Goal: Task Accomplishment & Management: Manage account settings

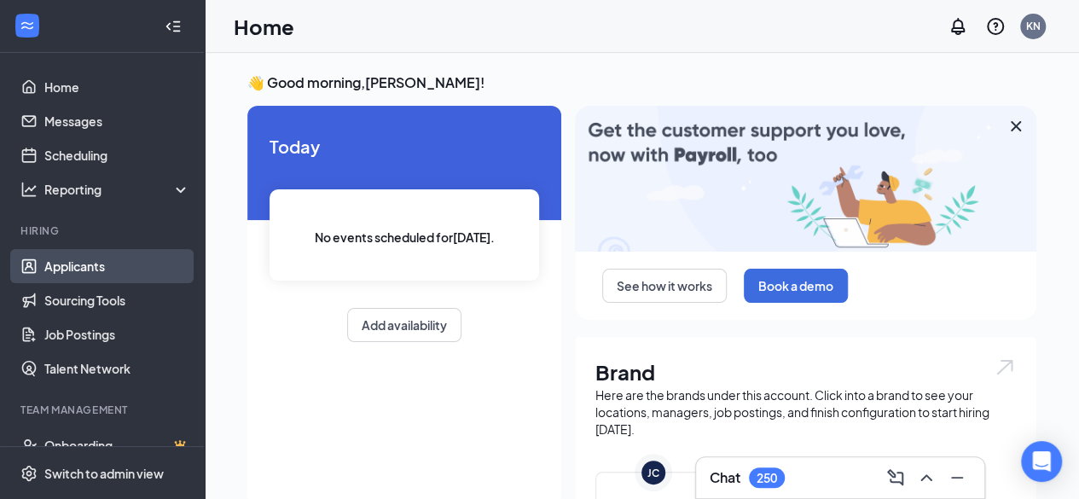
click at [72, 264] on link "Applicants" at bounding box center [117, 266] width 146 height 34
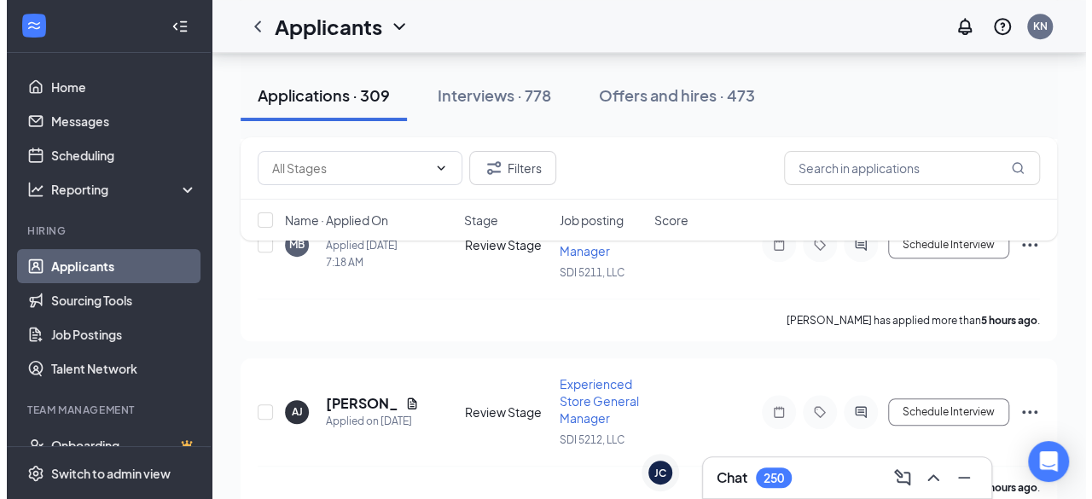
scroll to position [512, 0]
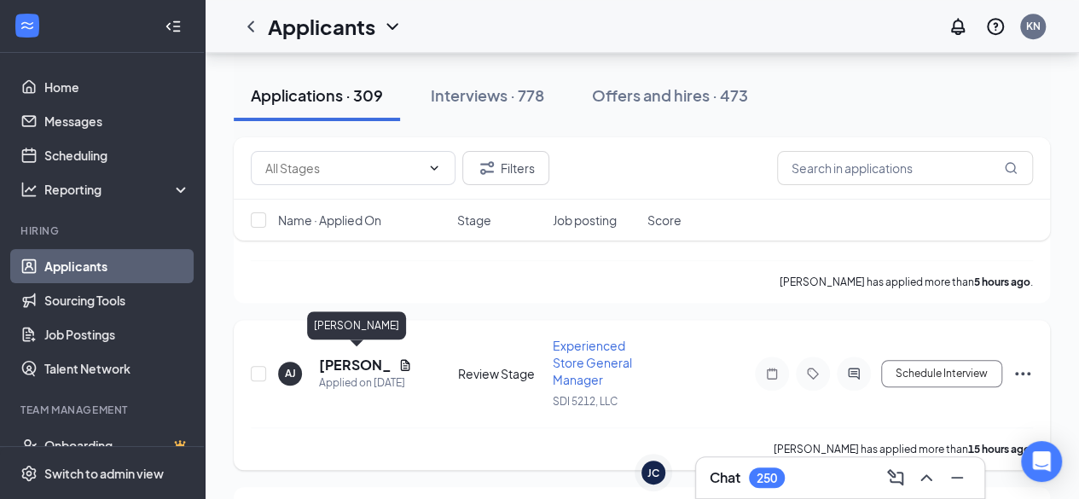
click at [353, 357] on h5 "[PERSON_NAME]" at bounding box center [355, 365] width 72 height 19
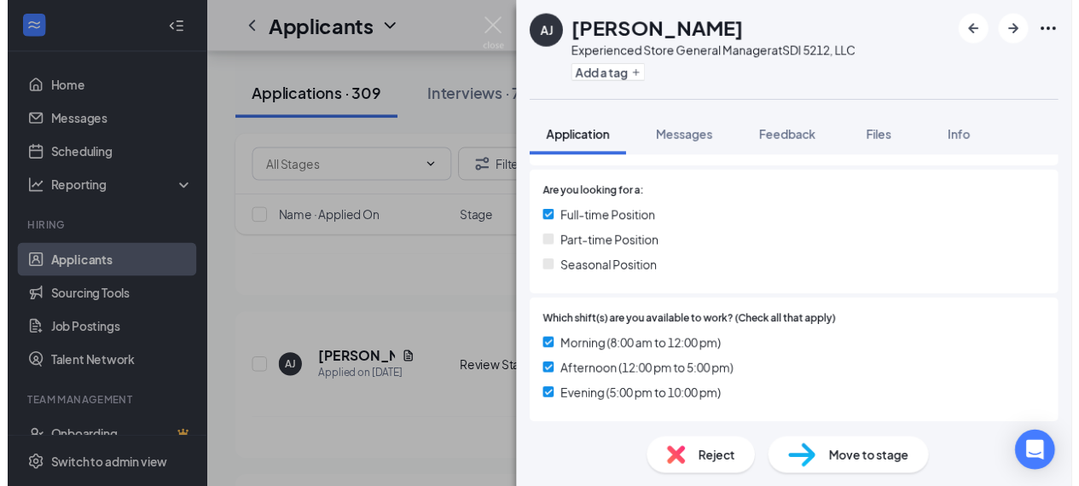
scroll to position [512, 0]
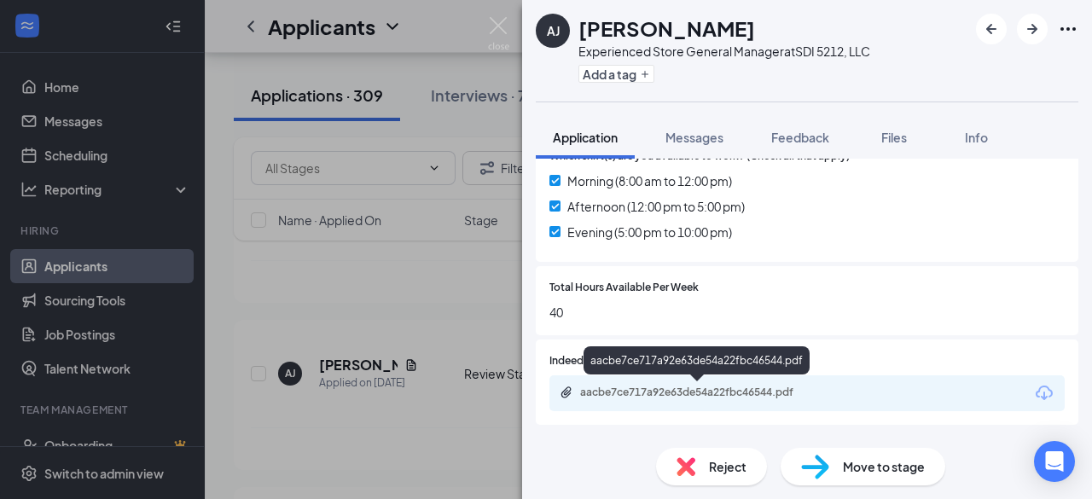
click at [697, 388] on div "aacbe7ce717a92e63de54a22fbc46544.pdf" at bounding box center [699, 392] width 239 height 14
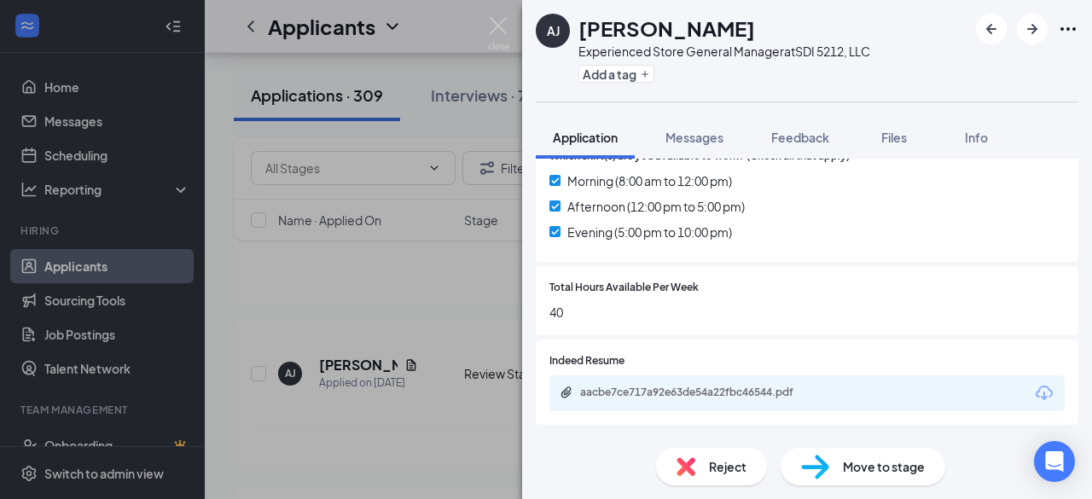
click at [457, 307] on div "[PERSON_NAME] [PERSON_NAME] Experienced Store General Manager at SDI 5212, LLC …" at bounding box center [546, 249] width 1092 height 499
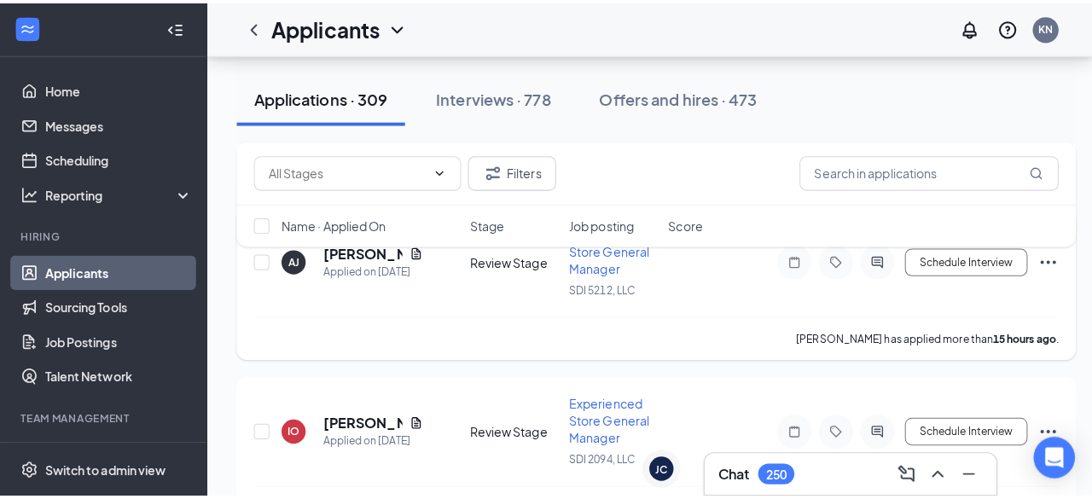
scroll to position [682, 0]
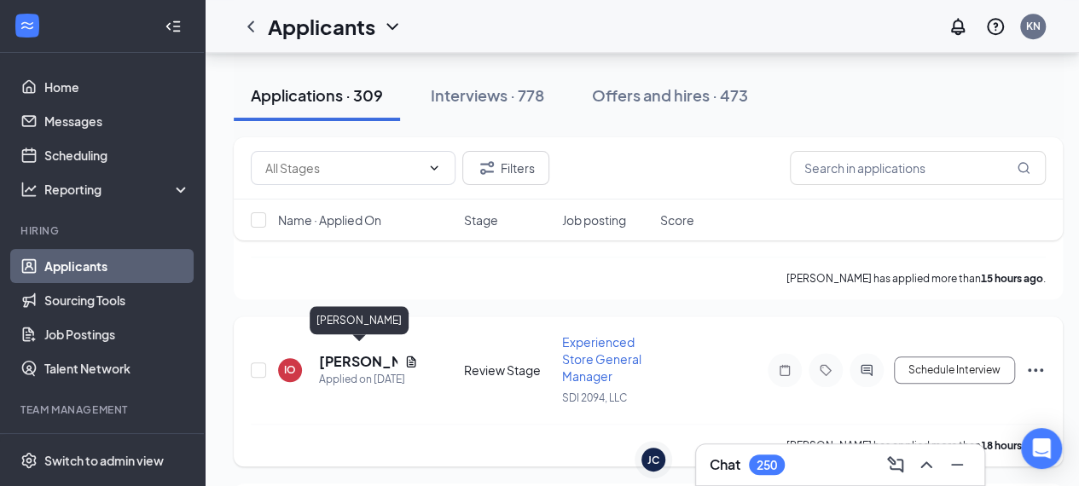
click at [338, 354] on h5 "[PERSON_NAME]" at bounding box center [358, 361] width 78 height 19
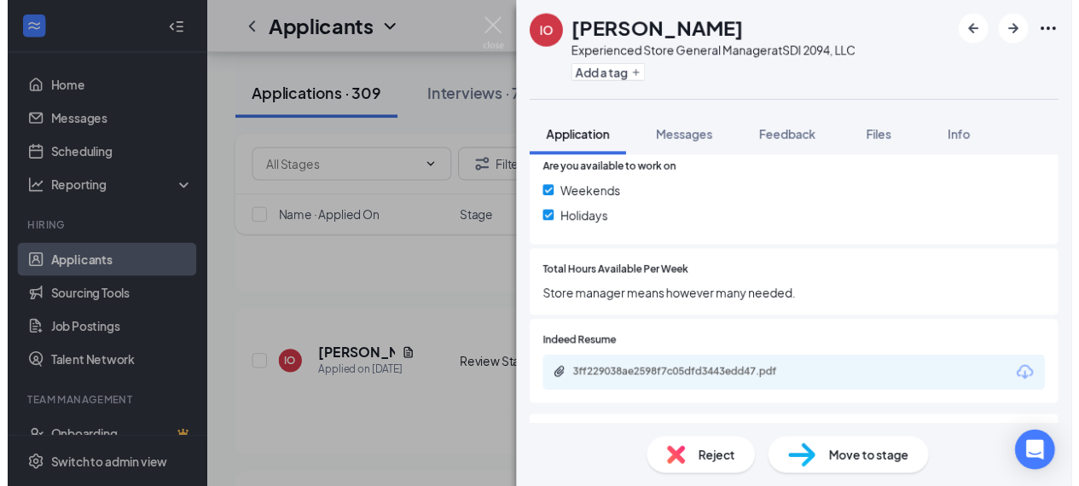
scroll to position [682, 0]
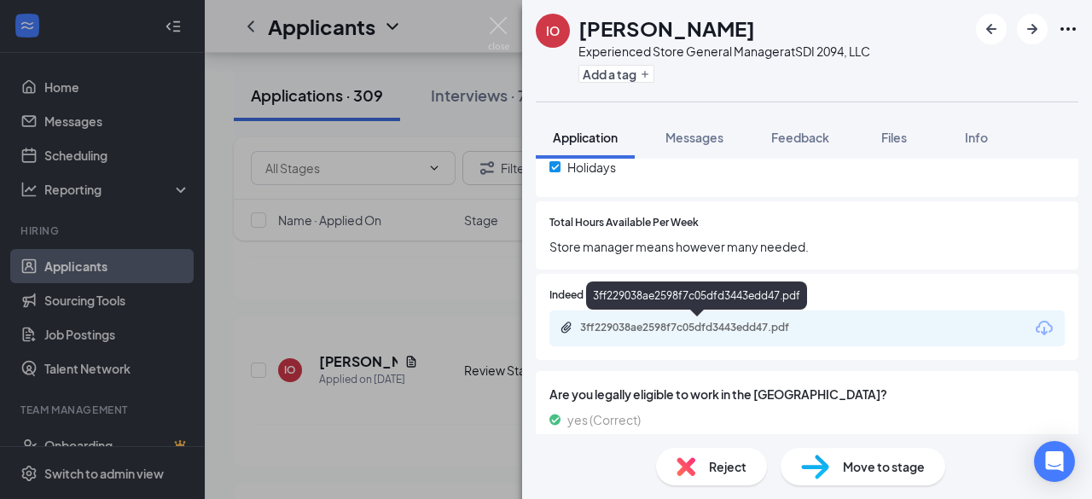
click at [713, 324] on div "3ff229038ae2598f7c05dfd3443edd47.pdf" at bounding box center [699, 328] width 239 height 14
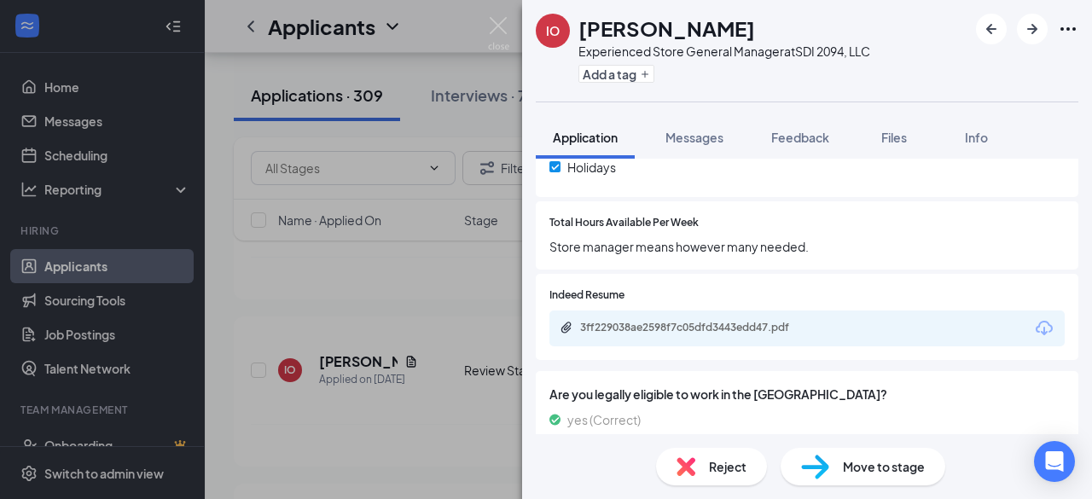
click at [484, 421] on div "IO [PERSON_NAME] Experienced Store General Manager at SDI 2094, LLC Add a tag A…" at bounding box center [546, 249] width 1092 height 499
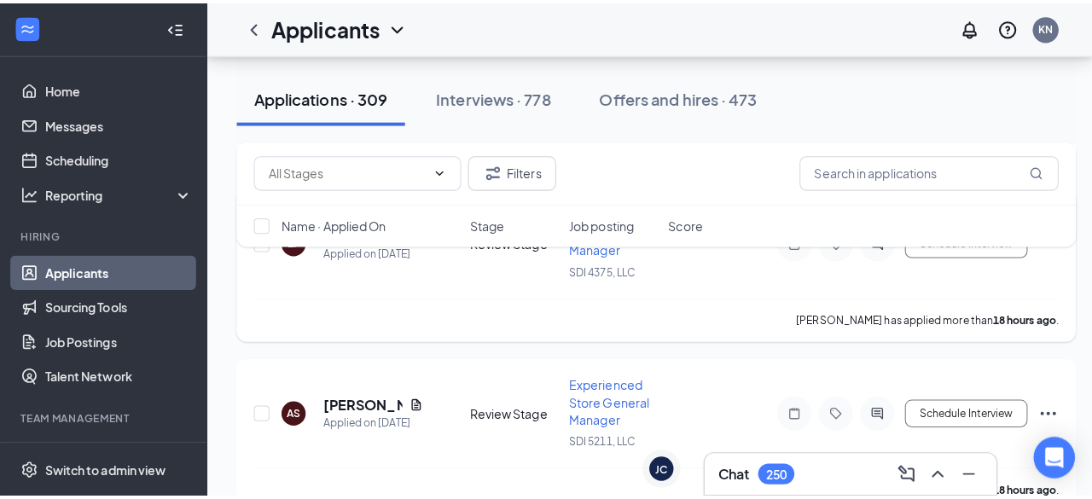
scroll to position [1023, 0]
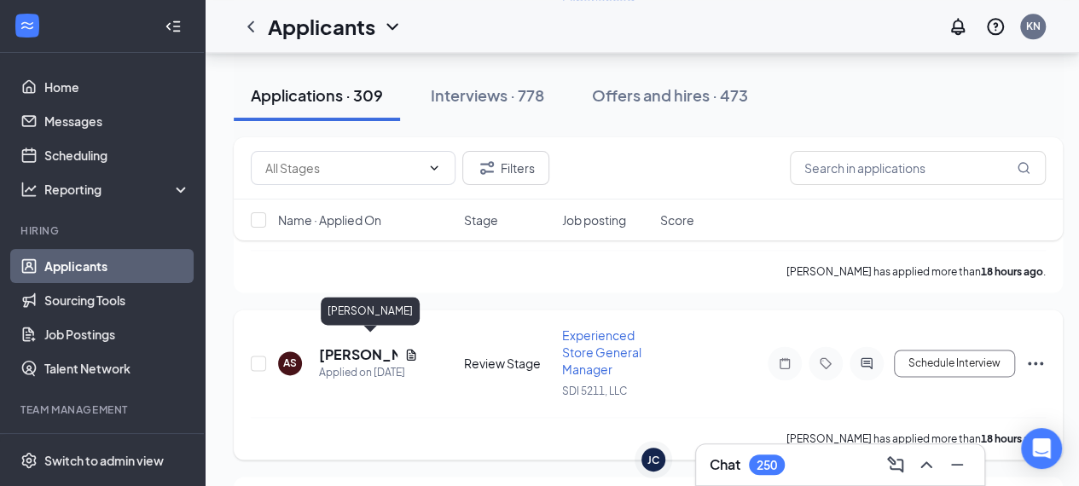
click at [336, 345] on h5 "[PERSON_NAME]" at bounding box center [358, 354] width 78 height 19
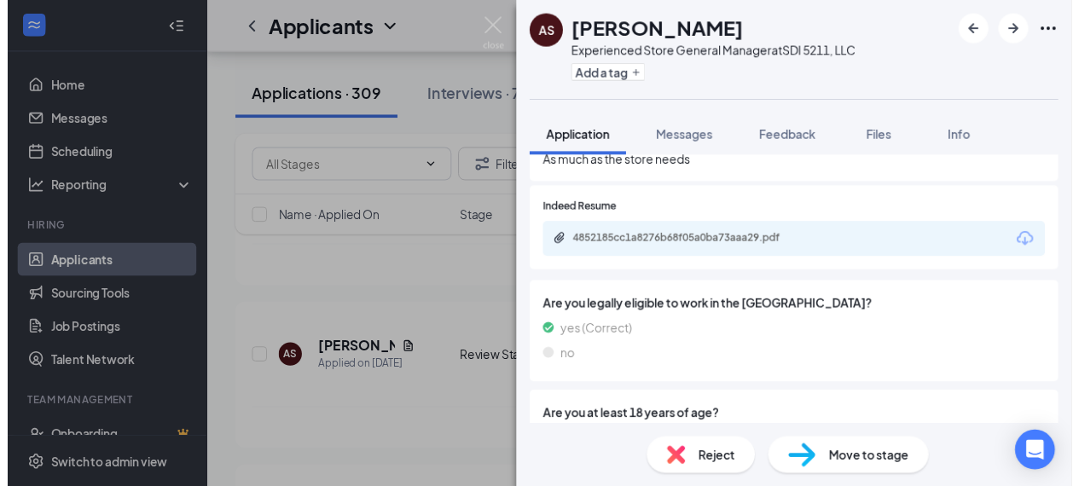
scroll to position [767, 0]
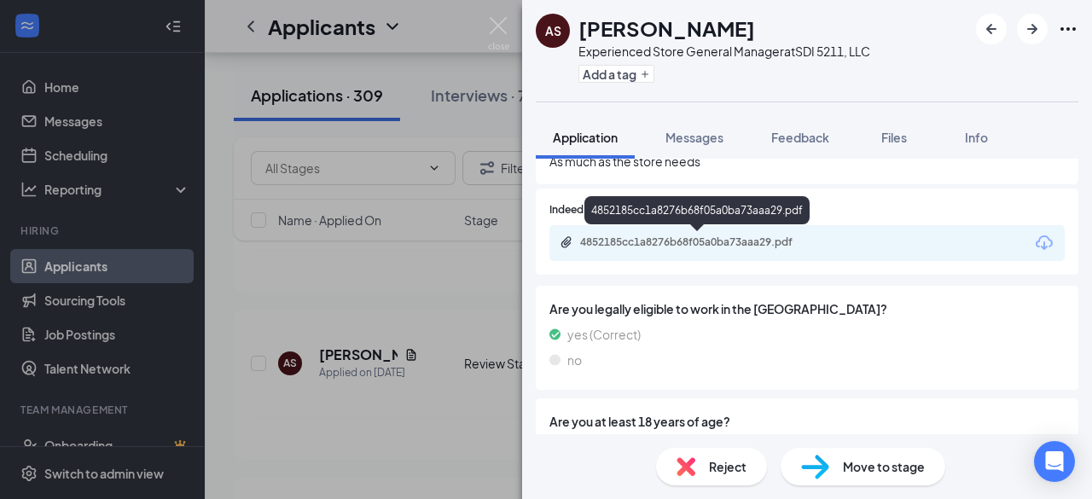
click at [665, 242] on div "4852185cc1a8276b68f05a0ba73aaa29.pdf" at bounding box center [699, 242] width 239 height 14
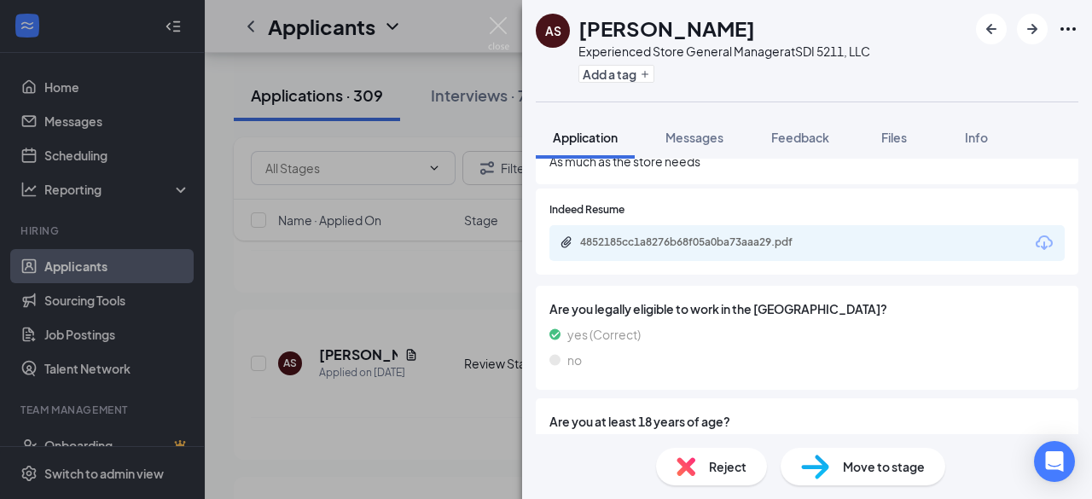
click at [406, 410] on div "AS [PERSON_NAME] Experienced Store General Manager at SDI 5211, LLC Add a tag A…" at bounding box center [546, 249] width 1092 height 499
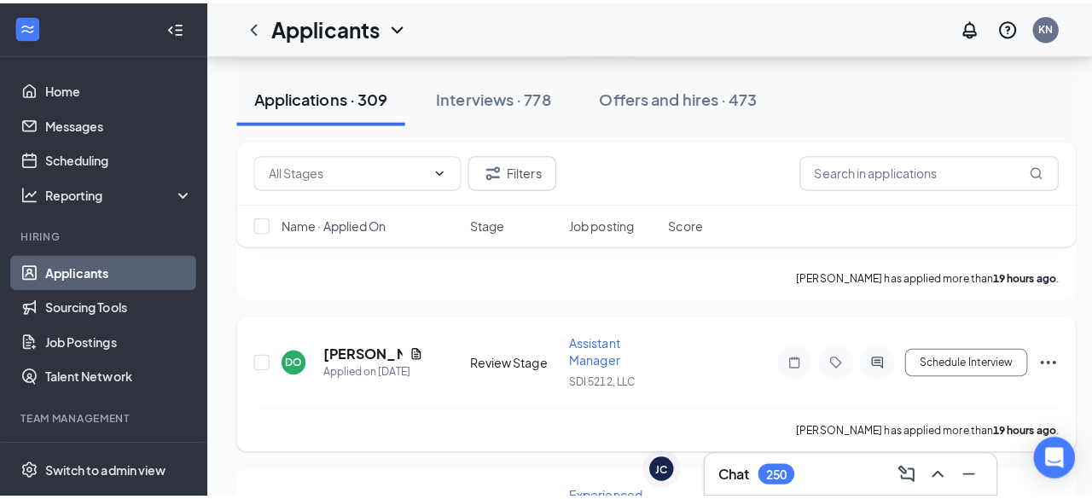
scroll to position [1194, 0]
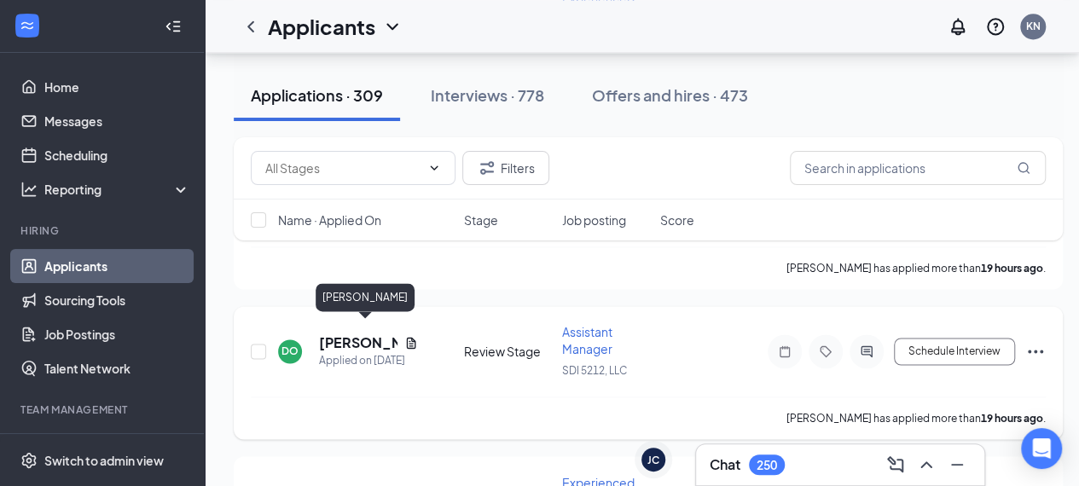
click at [345, 333] on h5 "[PERSON_NAME]" at bounding box center [358, 342] width 78 height 19
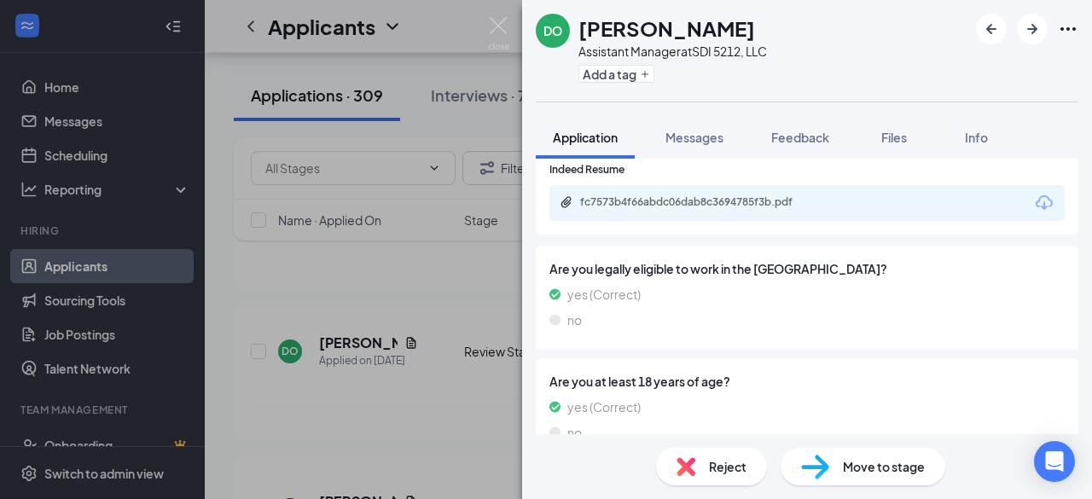
scroll to position [839, 0]
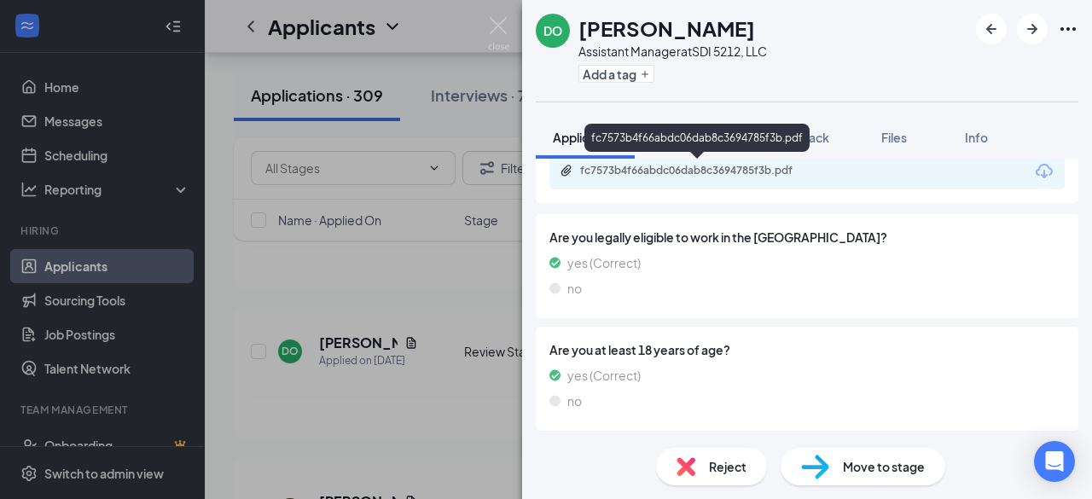
click at [657, 171] on div "fc7573b4f66abdc06dab8c3694785f3b.pdf" at bounding box center [699, 171] width 239 height 14
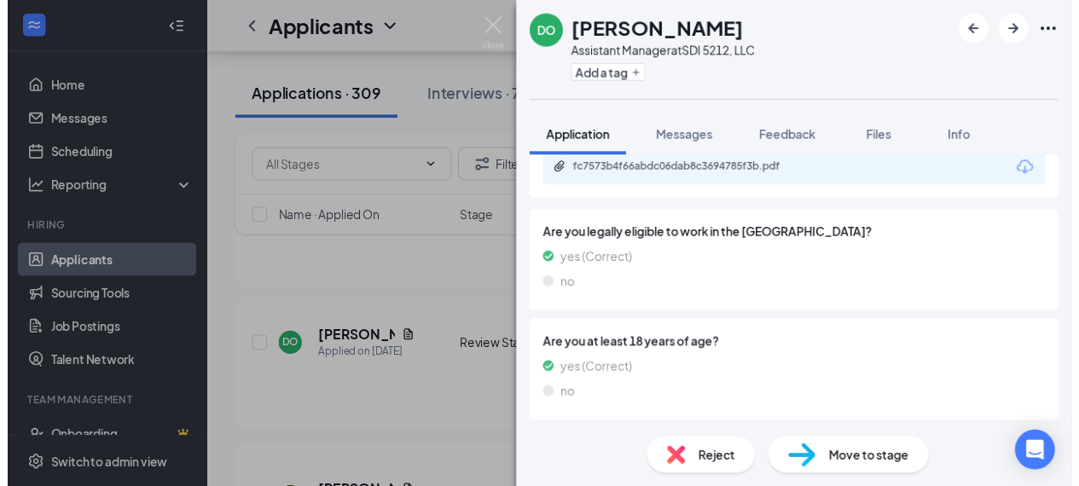
scroll to position [832, 0]
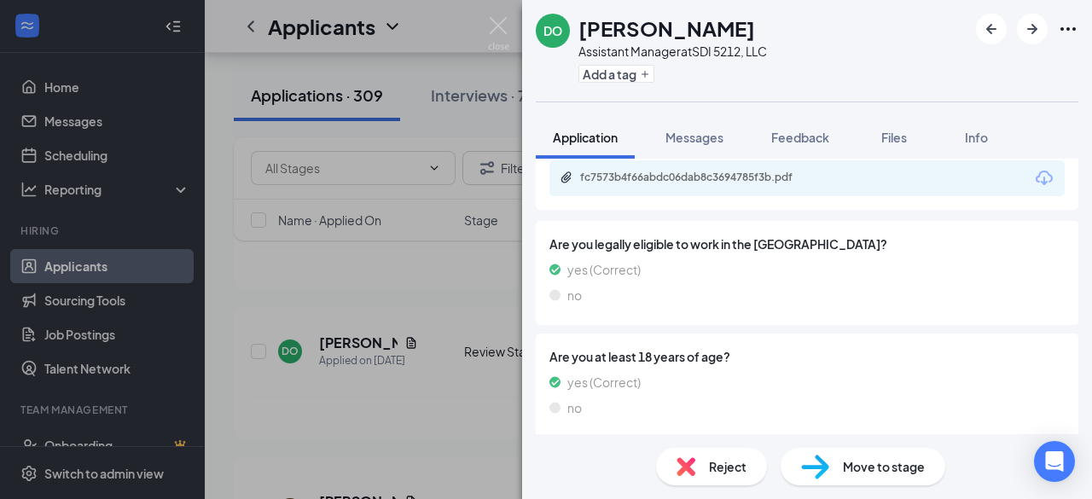
click at [458, 427] on div "DO [PERSON_NAME] Assistant Manager at SDI 5212, LLC Add a tag Application Messa…" at bounding box center [546, 249] width 1092 height 499
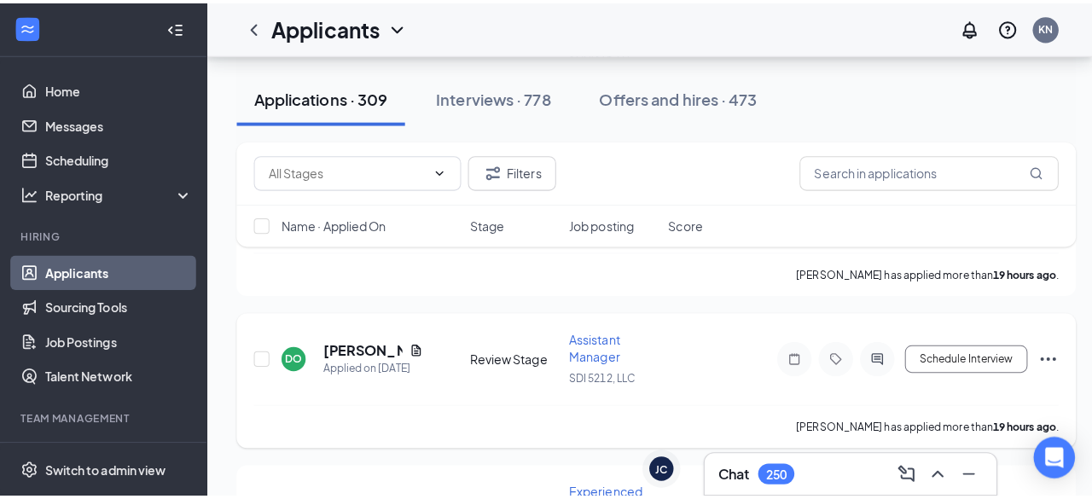
scroll to position [1364, 0]
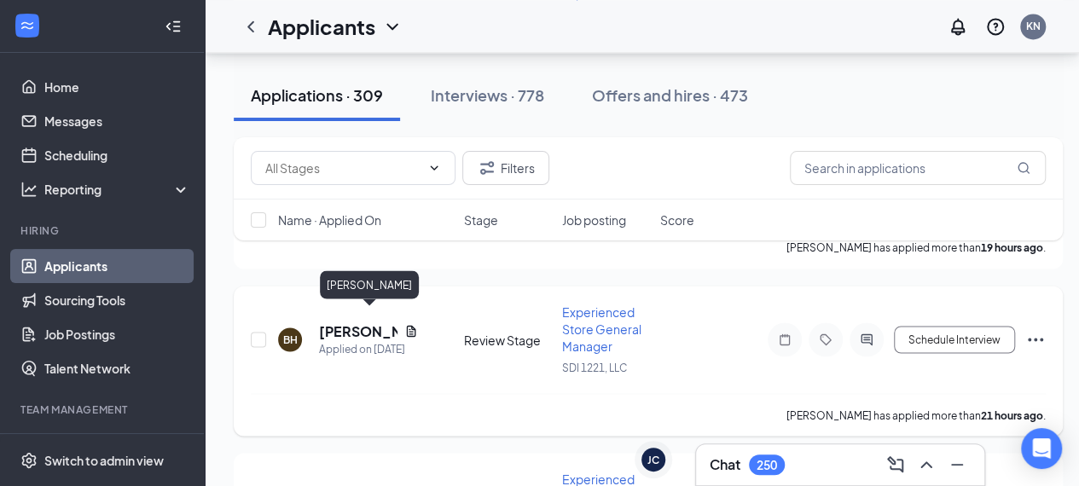
click at [334, 321] on h5 "[PERSON_NAME]" at bounding box center [358, 330] width 78 height 19
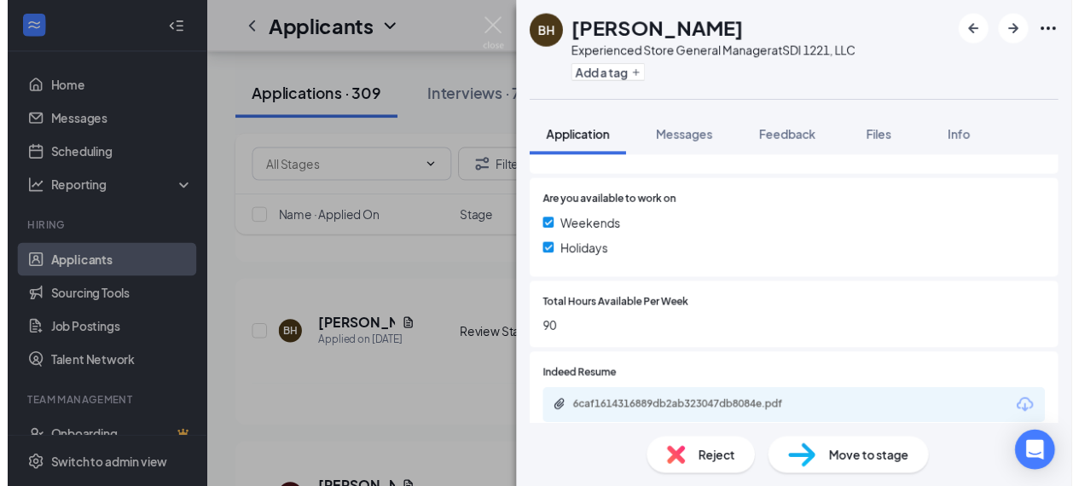
scroll to position [682, 0]
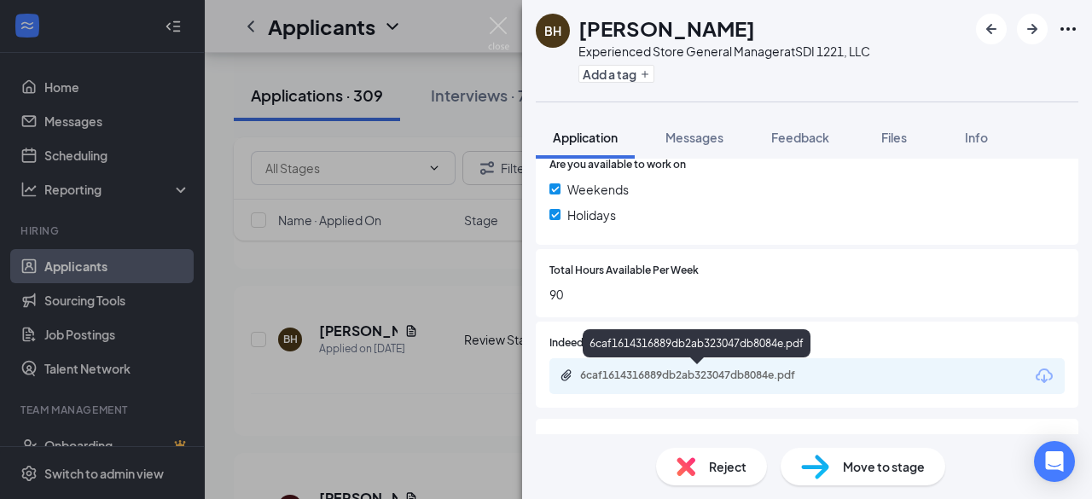
click at [704, 373] on div "6caf1614316889db2ab323047db8084e.pdf" at bounding box center [699, 375] width 239 height 14
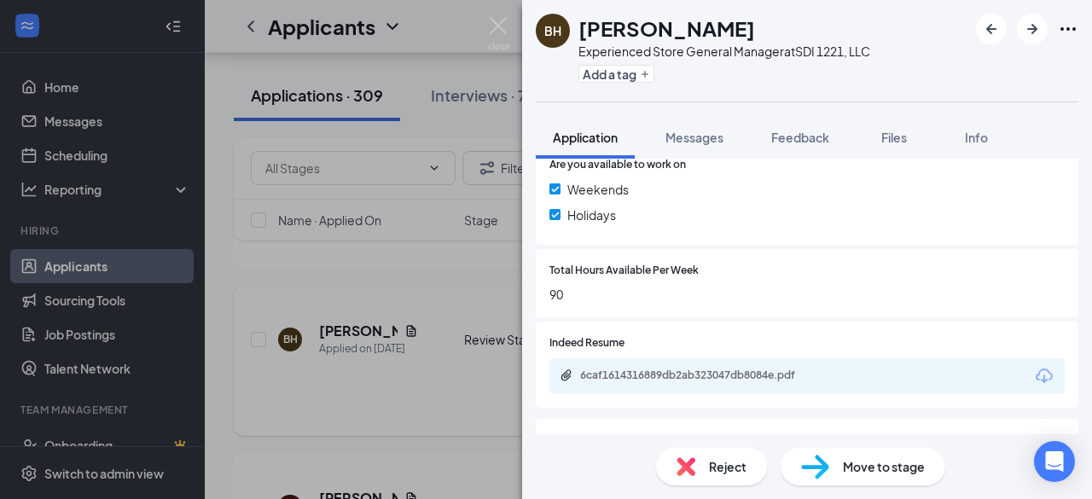
drag, startPoint x: 414, startPoint y: 405, endPoint x: 421, endPoint y: 381, distance: 25.1
click at [414, 402] on div "BH [PERSON_NAME] Experienced Store General Manager at SDI 1221, LLC Add a tag A…" at bounding box center [546, 249] width 1092 height 499
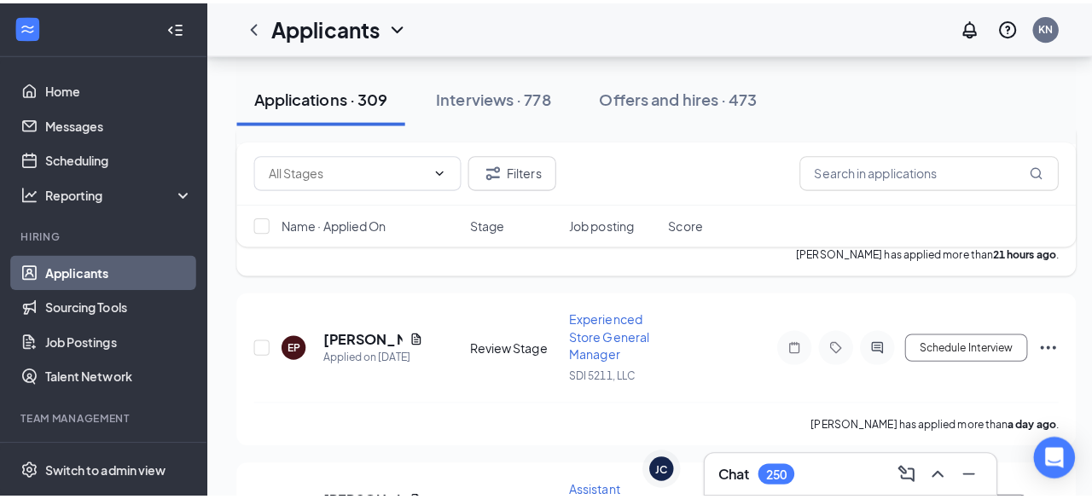
scroll to position [1535, 0]
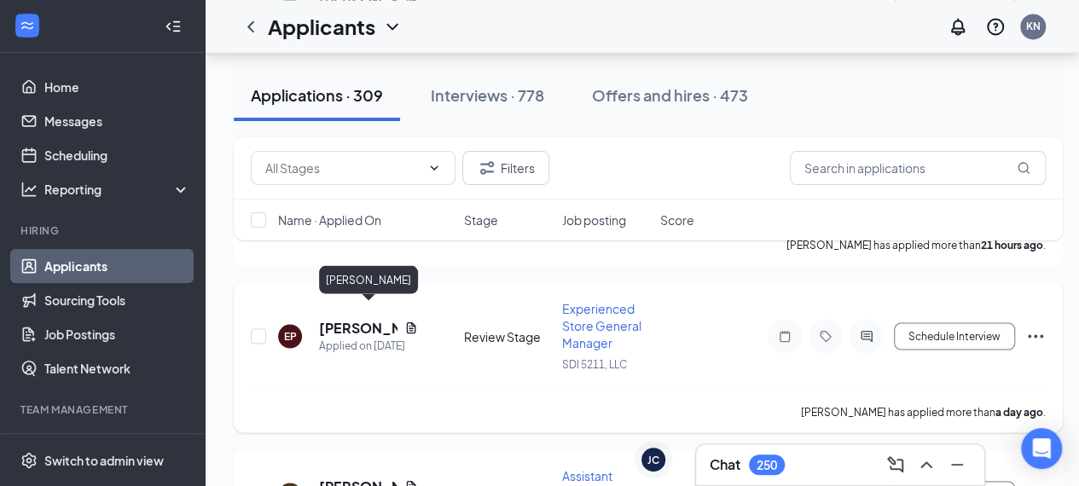
click at [333, 318] on h5 "[PERSON_NAME]" at bounding box center [358, 327] width 78 height 19
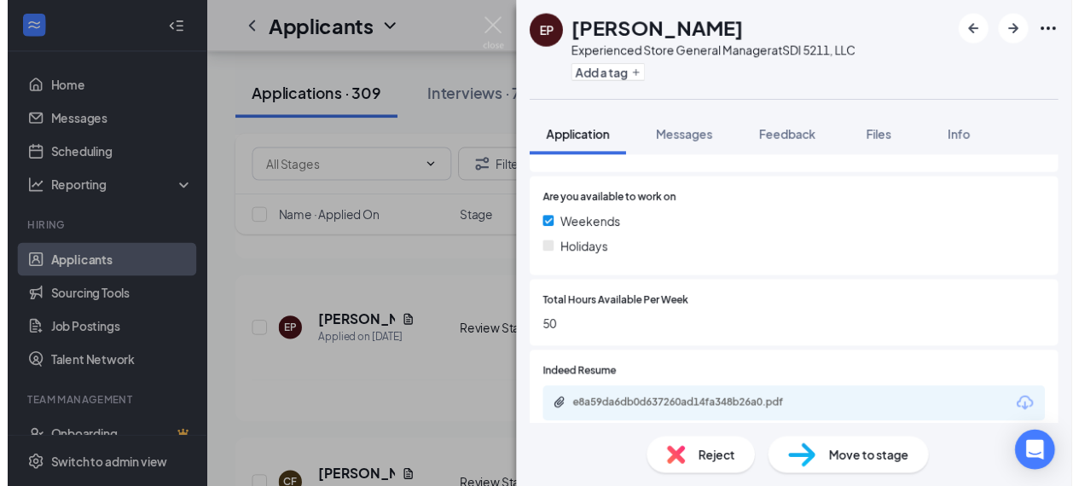
scroll to position [682, 0]
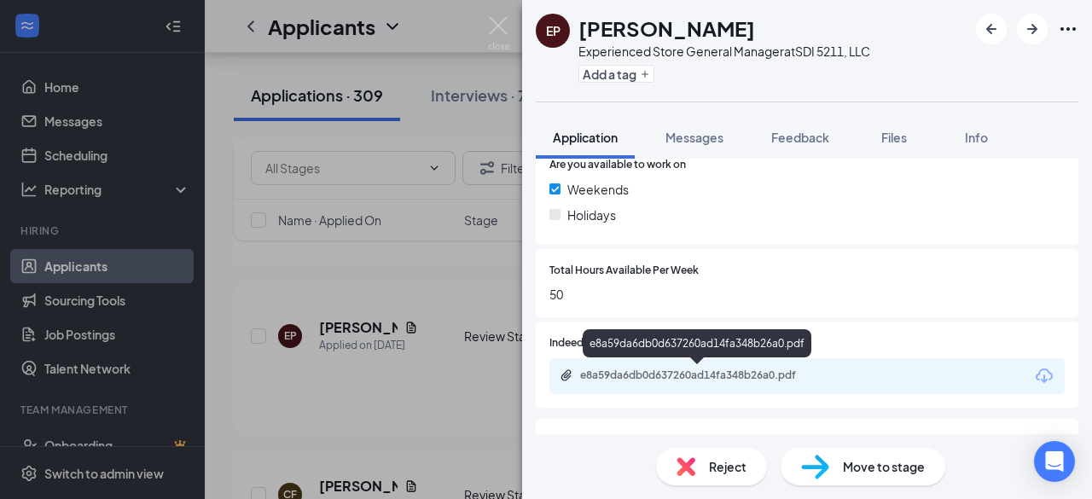
click at [674, 374] on div "e8a59da6db0d637260ad14fa348b26a0.pdf" at bounding box center [699, 375] width 239 height 14
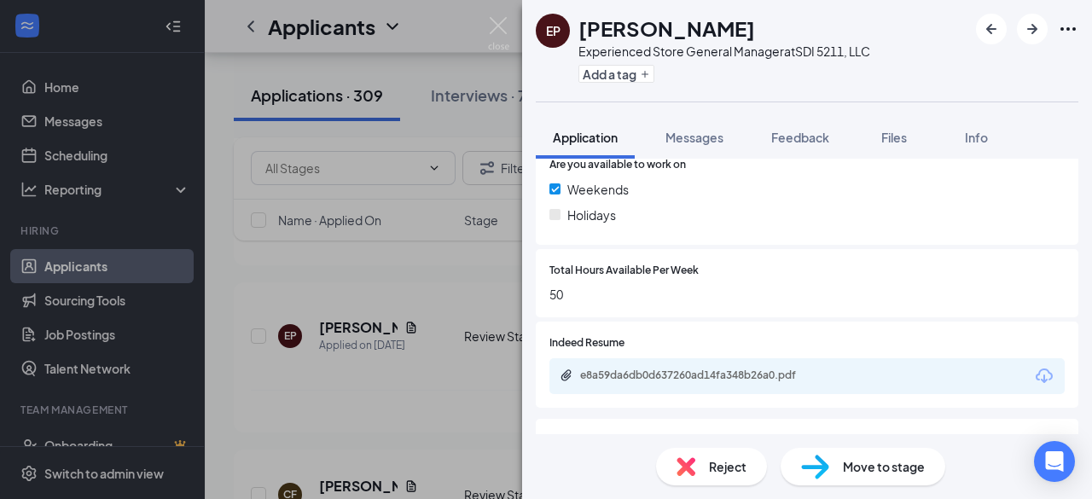
click at [471, 388] on div "EP [PERSON_NAME] Experienced Store General Manager at SDI 5211, LLC Add a tag A…" at bounding box center [546, 249] width 1092 height 499
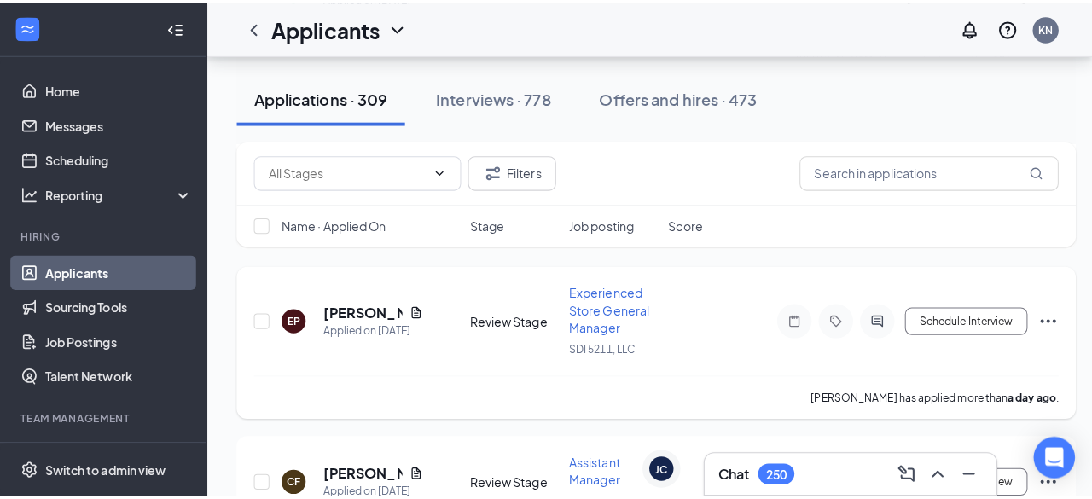
scroll to position [1620, 0]
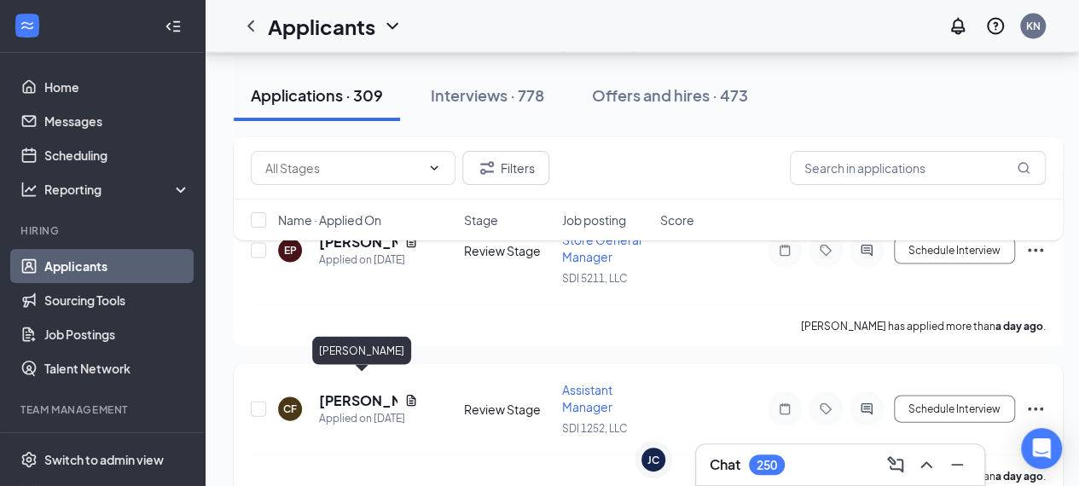
click at [342, 391] on h5 "[PERSON_NAME]" at bounding box center [358, 400] width 78 height 19
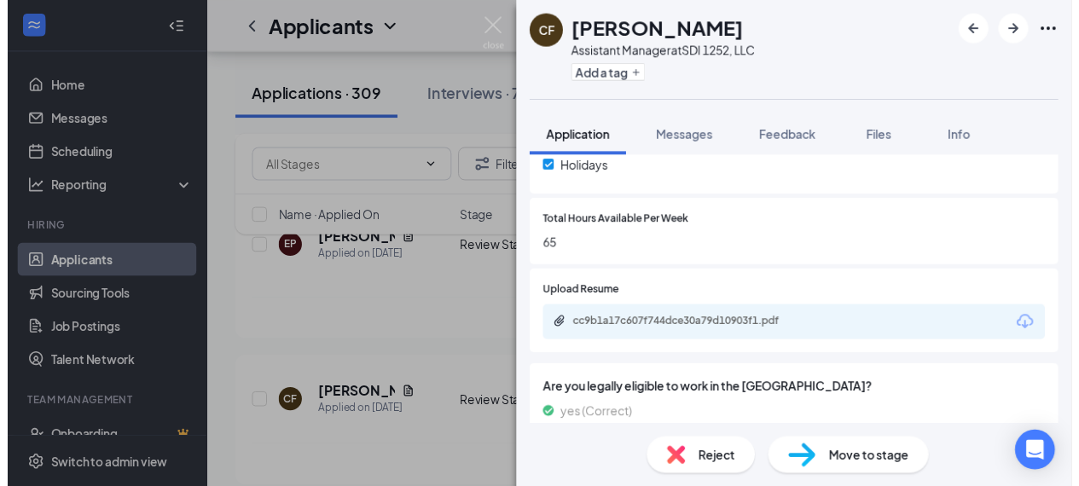
scroll to position [767, 0]
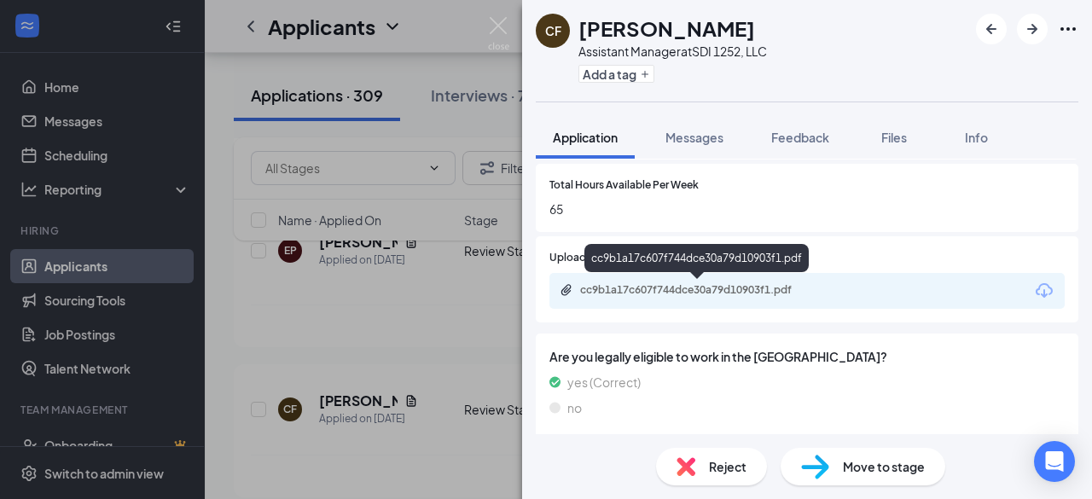
click at [738, 289] on div "cc9b1a17c607f744dce30a79d10903f1.pdf" at bounding box center [699, 290] width 239 height 14
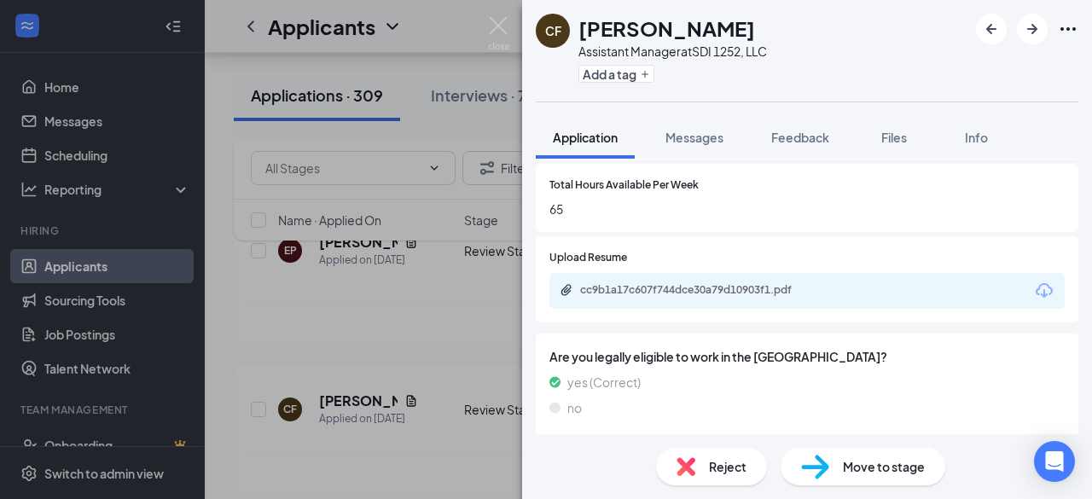
click at [463, 455] on div "CF [PERSON_NAME] Assistant Manager at SDI 1252, LLC Add a tag Application Messa…" at bounding box center [546, 249] width 1092 height 499
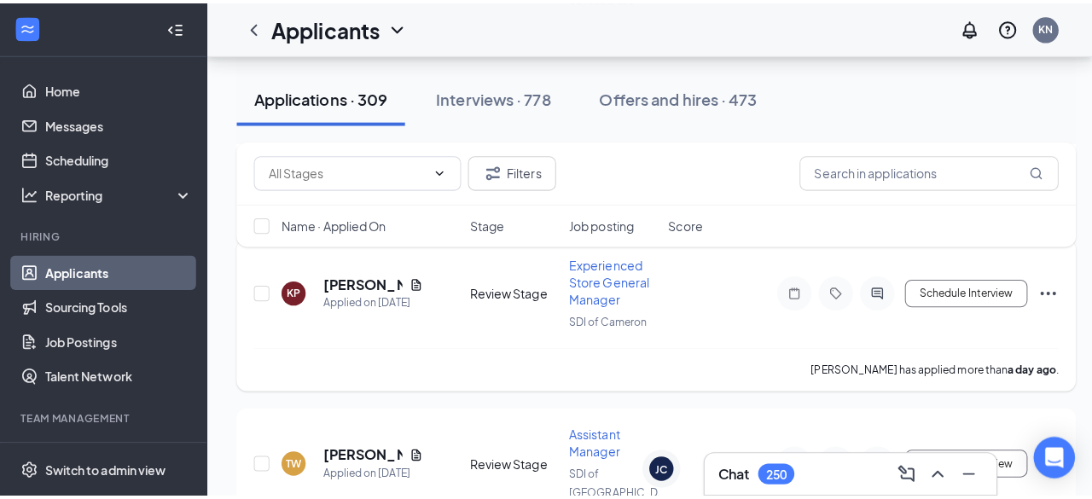
scroll to position [1961, 0]
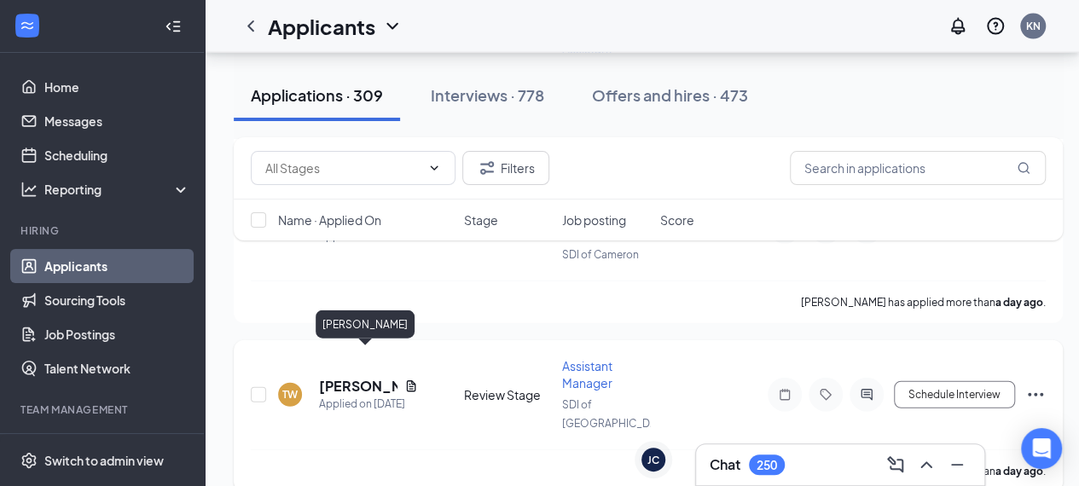
click at [355, 377] on h5 "[PERSON_NAME]" at bounding box center [358, 386] width 78 height 19
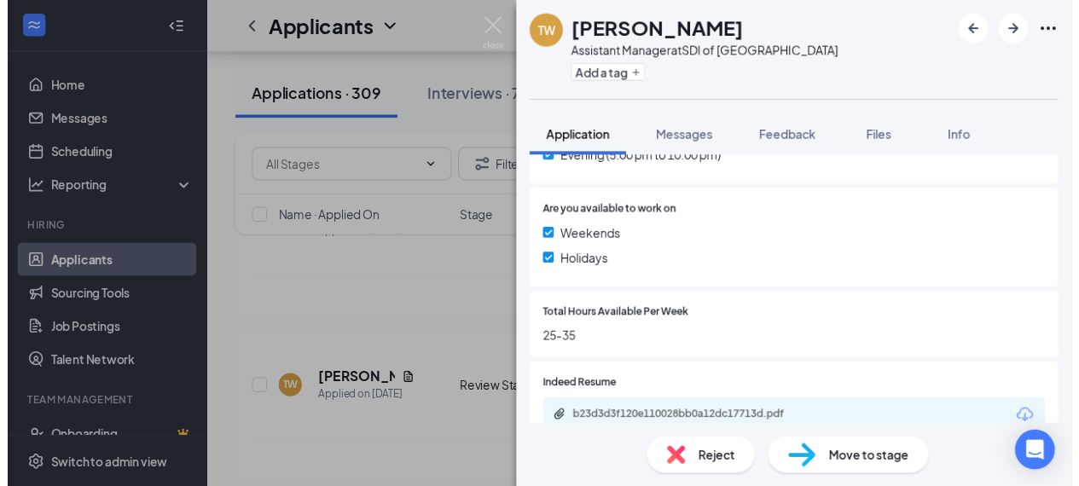
scroll to position [597, 0]
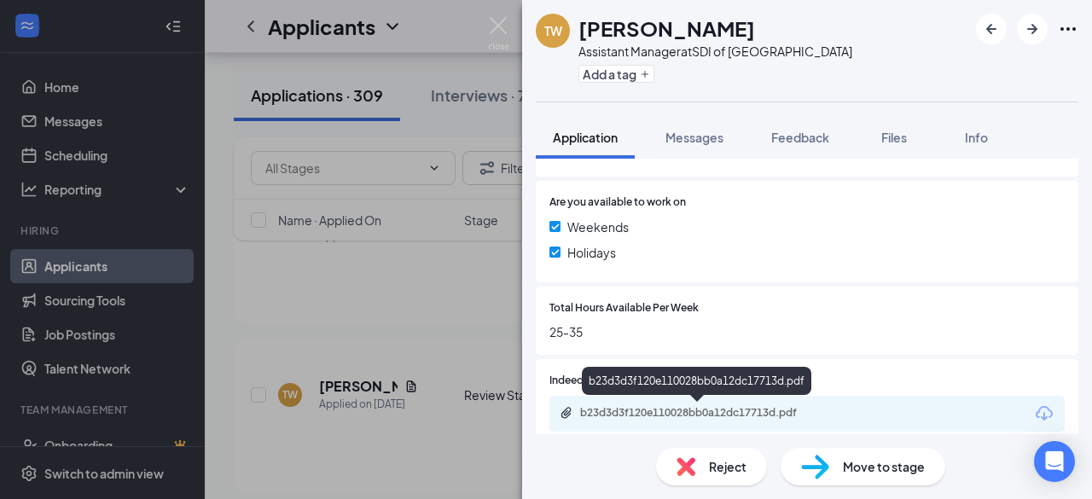
click at [667, 412] on div "b23d3d3f120e110028bb0a12dc17713d.pdf" at bounding box center [699, 413] width 239 height 14
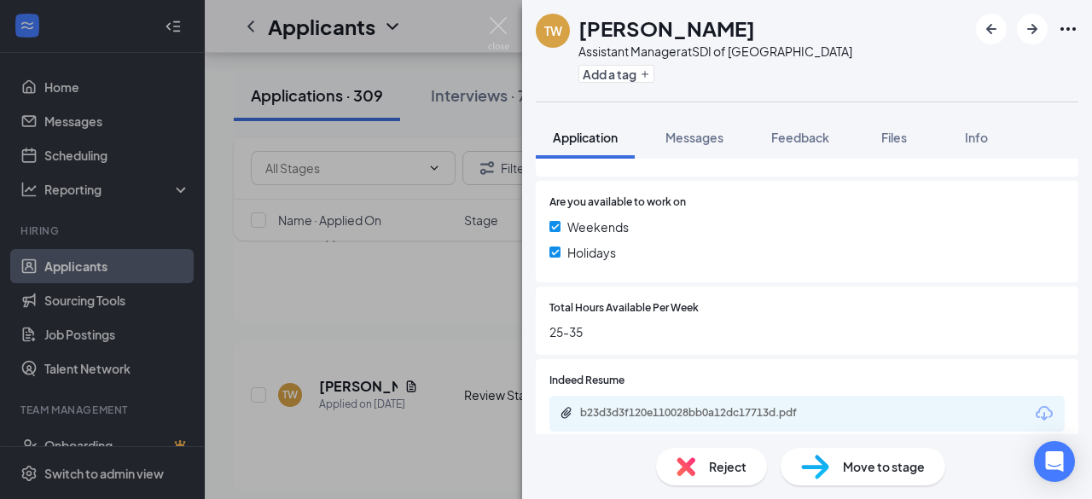
click at [405, 417] on div "TW [PERSON_NAME] Assistant Manager at SDI of [GEOGRAPHIC_DATA] Add a tag Applic…" at bounding box center [546, 249] width 1092 height 499
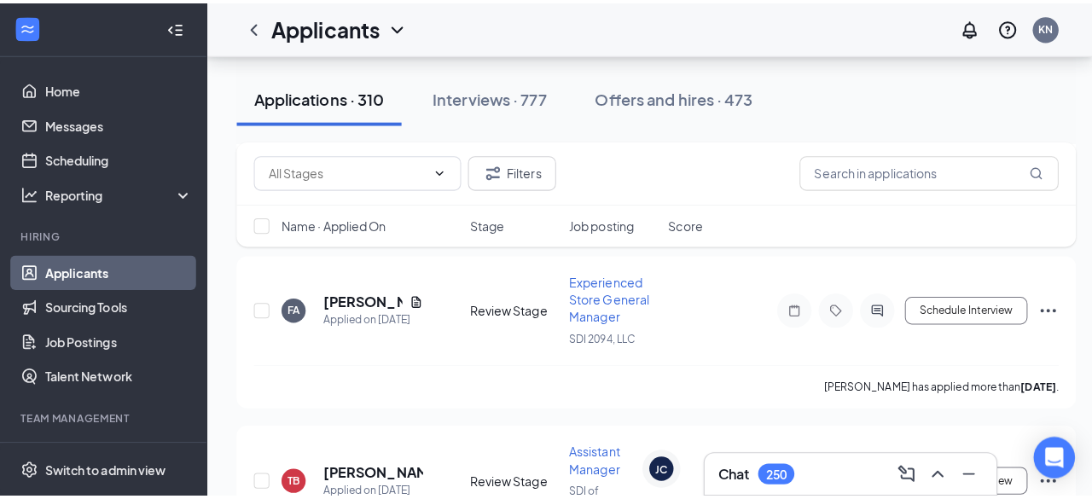
scroll to position [2473, 0]
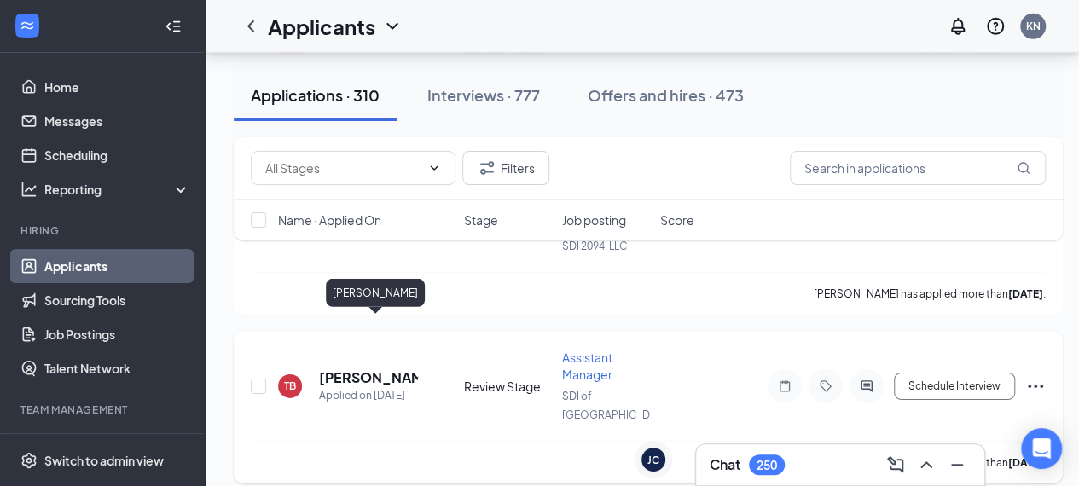
click at [360, 368] on h5 "[PERSON_NAME]" at bounding box center [368, 377] width 99 height 19
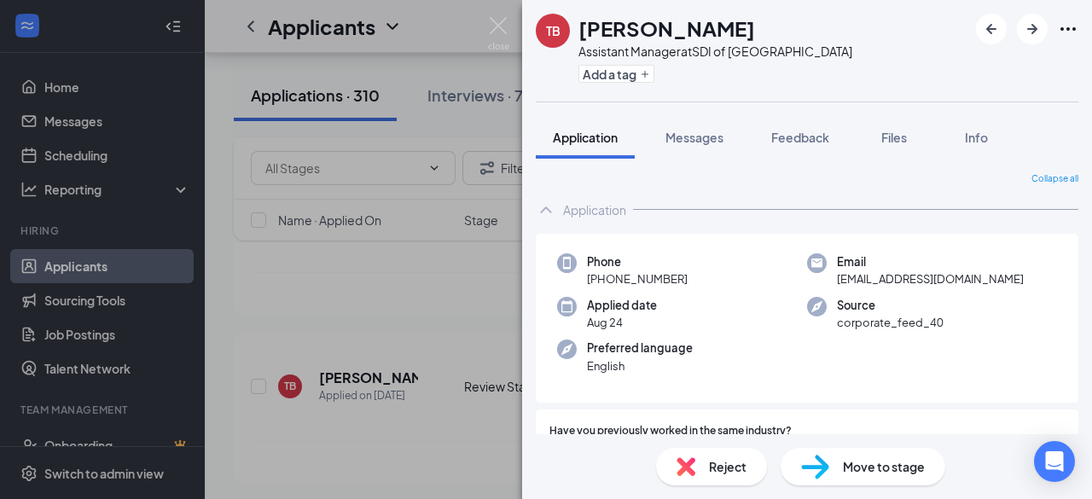
click at [437, 271] on div "[PERSON_NAME] [PERSON_NAME] Assistant Manager at SDI of Odessa Add a tag Applic…" at bounding box center [546, 249] width 1092 height 499
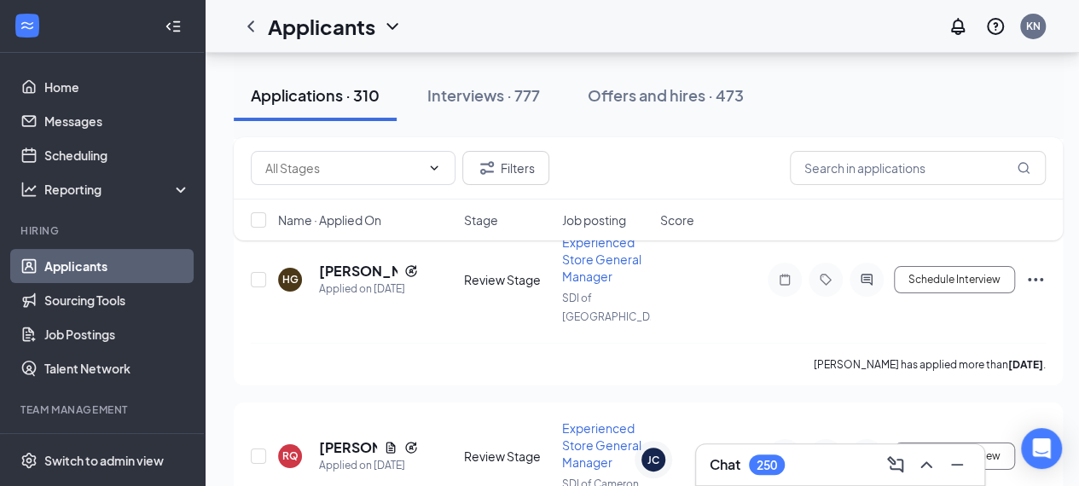
scroll to position [3075, 0]
